Goal: Information Seeking & Learning: Learn about a topic

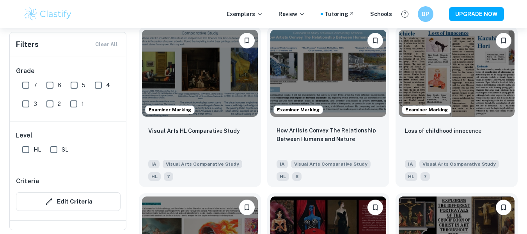
scroll to position [677, 0]
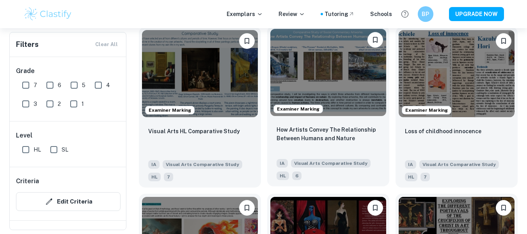
click at [338, 90] on img at bounding box center [328, 72] width 116 height 87
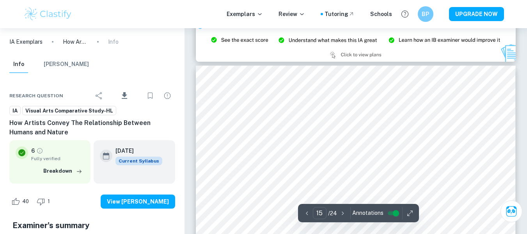
scroll to position [2749, 0]
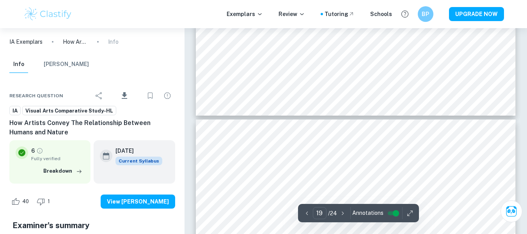
type input "20"
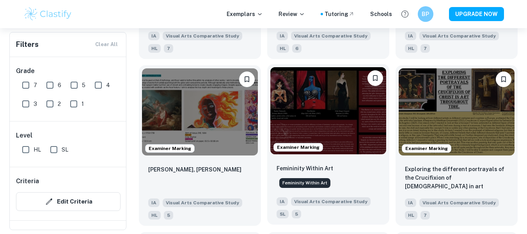
scroll to position [805, 0]
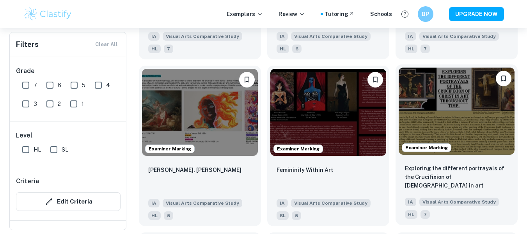
click at [434, 132] on img at bounding box center [456, 110] width 116 height 87
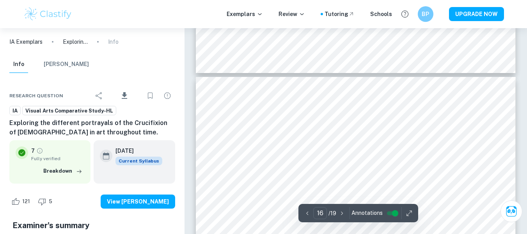
scroll to position [2920, 0]
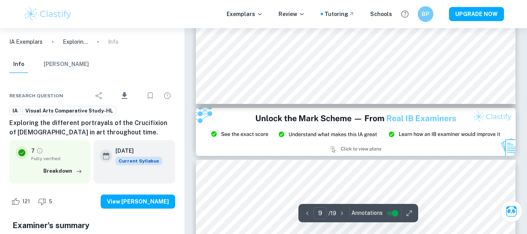
type input "8"
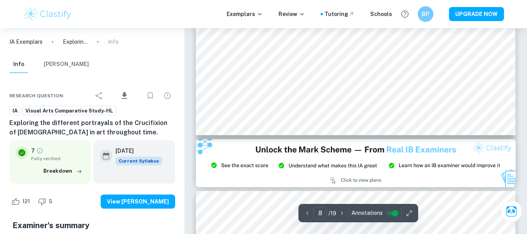
scroll to position [1464, 0]
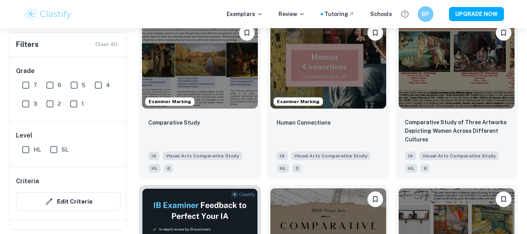
scroll to position [1019, 0]
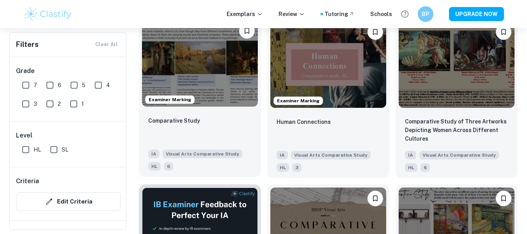
click at [224, 71] on img at bounding box center [200, 63] width 116 height 87
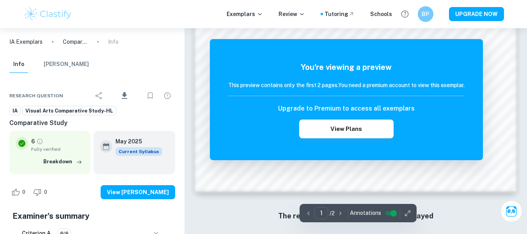
scroll to position [220, 0]
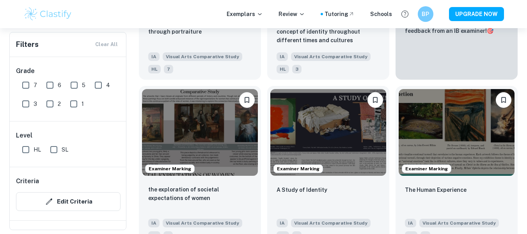
scroll to position [286, 0]
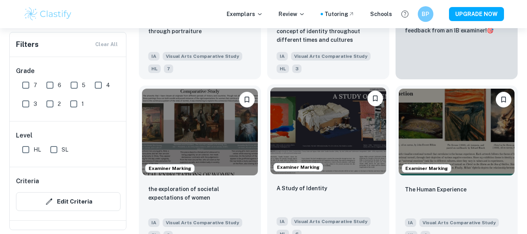
click at [295, 115] on img at bounding box center [328, 130] width 116 height 87
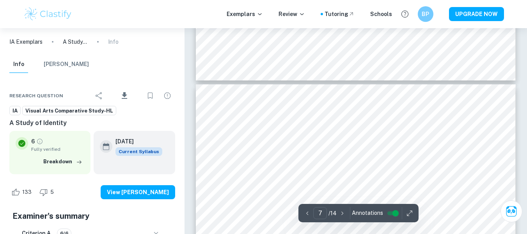
type input "6"
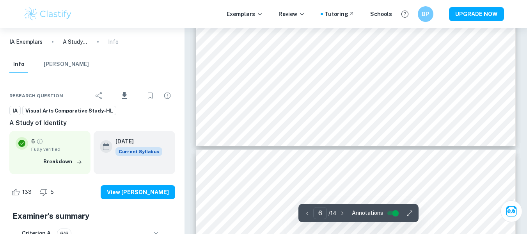
scroll to position [1050, 0]
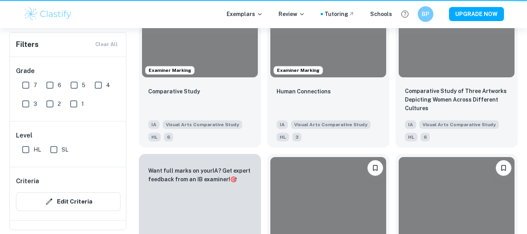
scroll to position [286, 0]
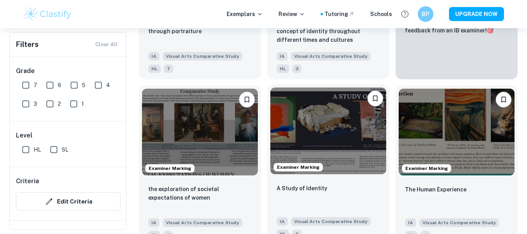
click at [362, 128] on img at bounding box center [328, 130] width 116 height 87
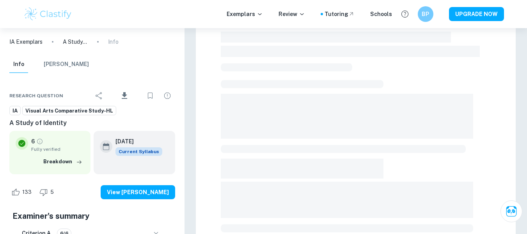
scroll to position [255, 0]
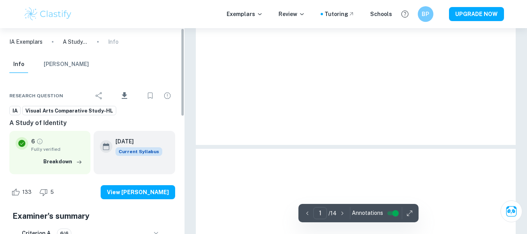
type input "2"
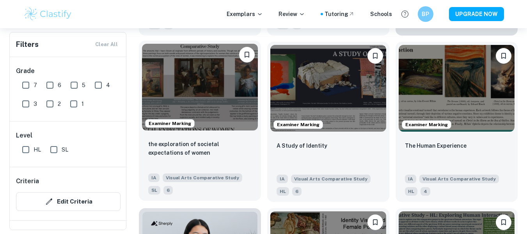
scroll to position [329, 0]
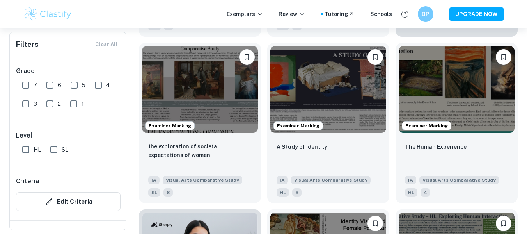
click at [466, 37] on div "Examiner Marking The Human Experience IA Visual Arts Comparative Study HL 4" at bounding box center [453, 120] width 128 height 166
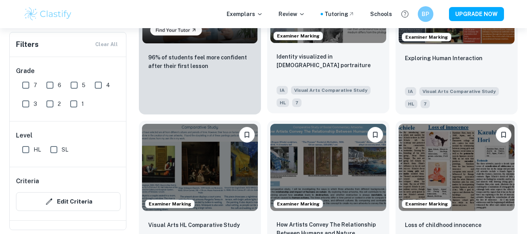
scroll to position [399, 0]
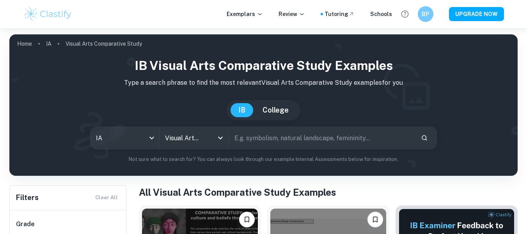
scroll to position [21, 0]
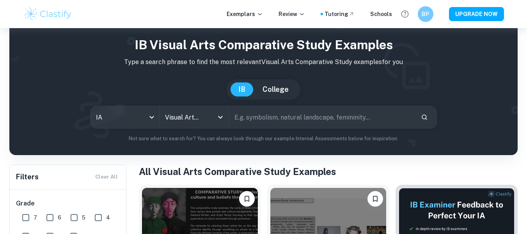
click at [285, 117] on input "text" at bounding box center [322, 117] width 186 height 22
type input "nature and landscape in art"
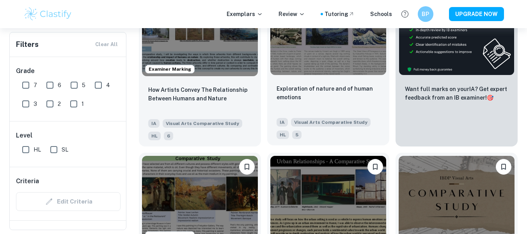
scroll to position [213, 0]
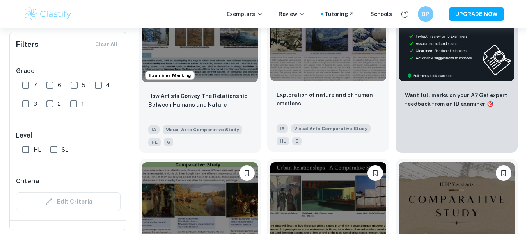
click at [307, 47] on img at bounding box center [328, 37] width 116 height 87
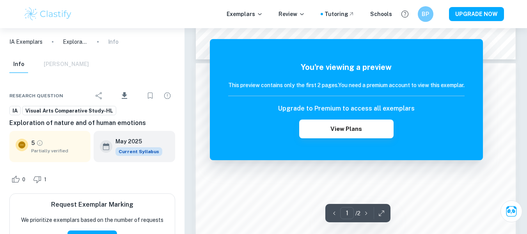
scroll to position [166, 0]
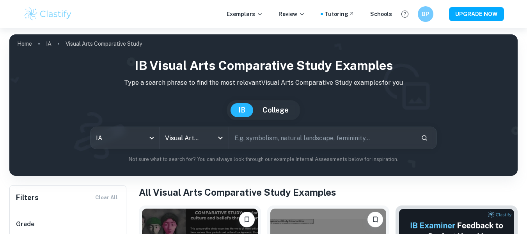
type input "nature and landscape in art"
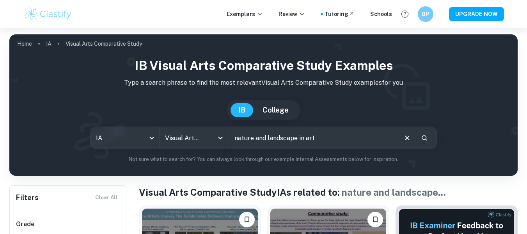
scroll to position [92, 0]
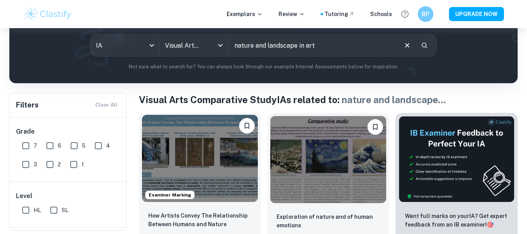
click at [220, 173] on img at bounding box center [200, 158] width 116 height 87
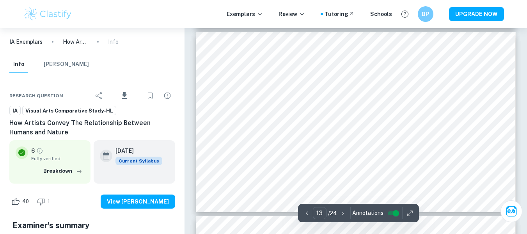
scroll to position [2365, 0]
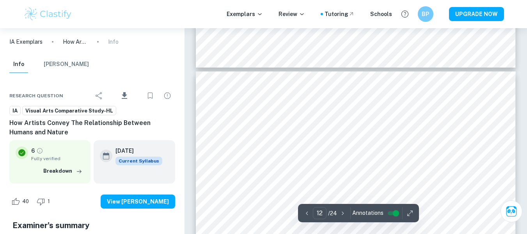
type input "11"
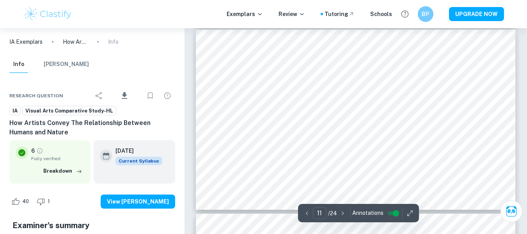
scroll to position [1998, 0]
